Goal: Transaction & Acquisition: Purchase product/service

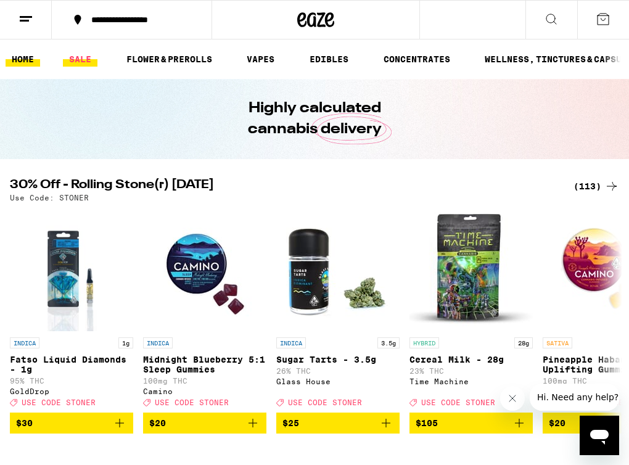
click at [88, 56] on link "SALE" at bounding box center [80, 59] width 35 height 15
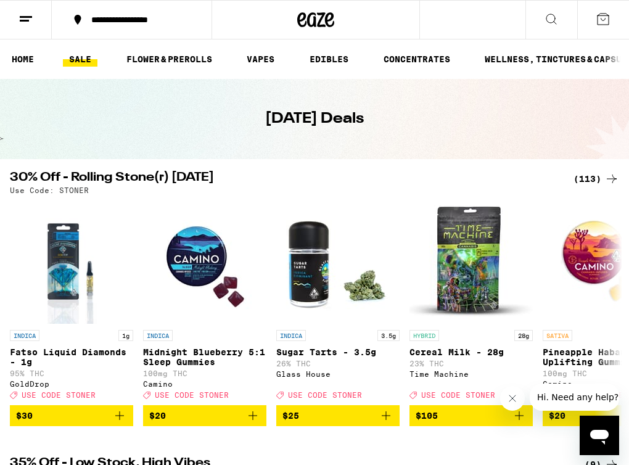
click at [521, 174] on div "(113)" at bounding box center [597, 179] width 46 height 15
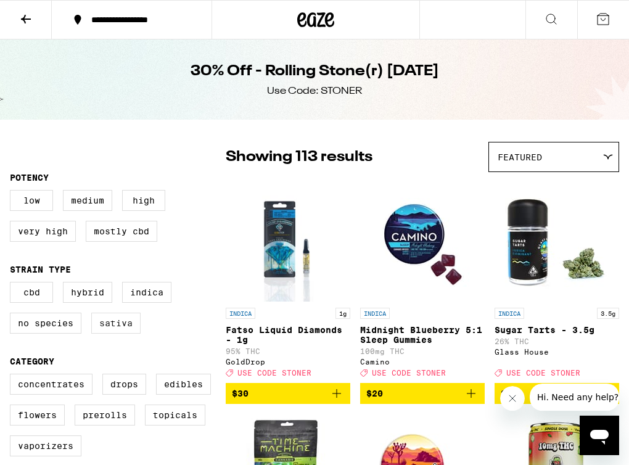
click at [100, 334] on label "Sativa" at bounding box center [115, 323] width 49 height 21
click at [13, 284] on input "Sativa" at bounding box center [12, 284] width 1 height 1
checkbox input "true"
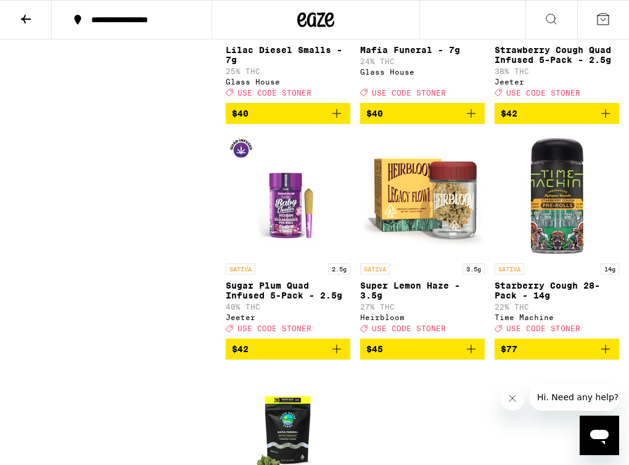
scroll to position [1698, 0]
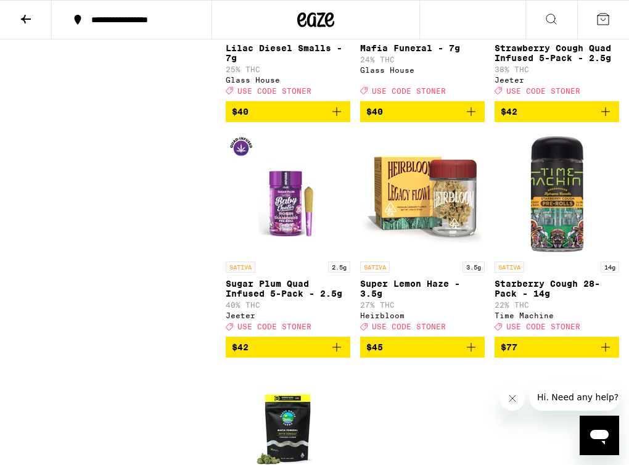
click at [521, 116] on icon "Add to bag" at bounding box center [606, 111] width 9 height 9
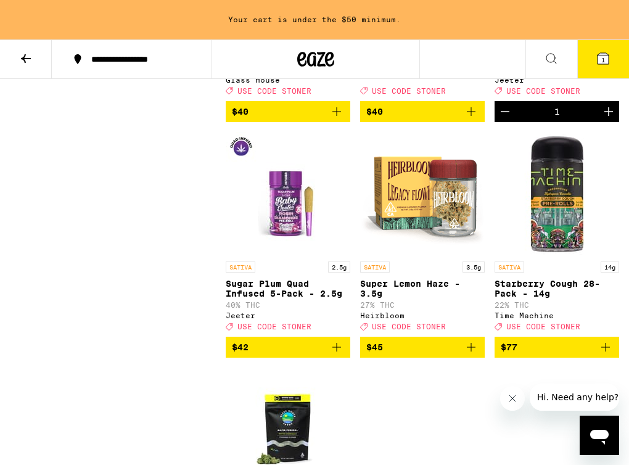
click at [521, 116] on icon "Increment" at bounding box center [609, 111] width 9 height 9
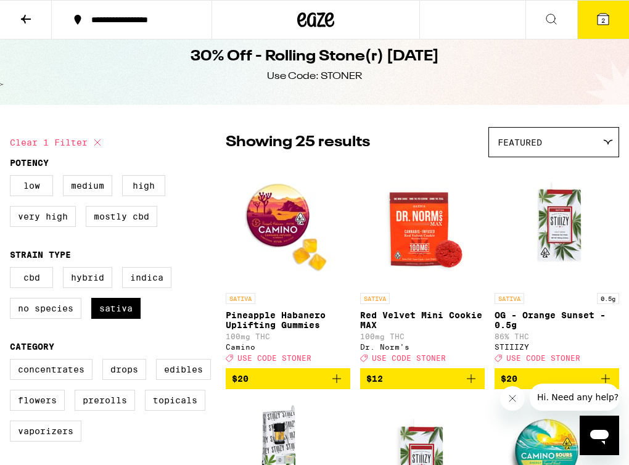
scroll to position [0, 0]
